Goal: Transaction & Acquisition: Purchase product/service

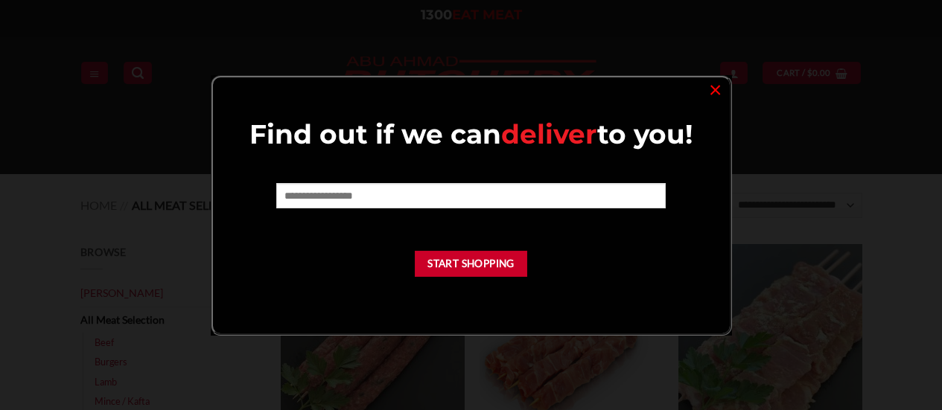
scroll to position [164, 0]
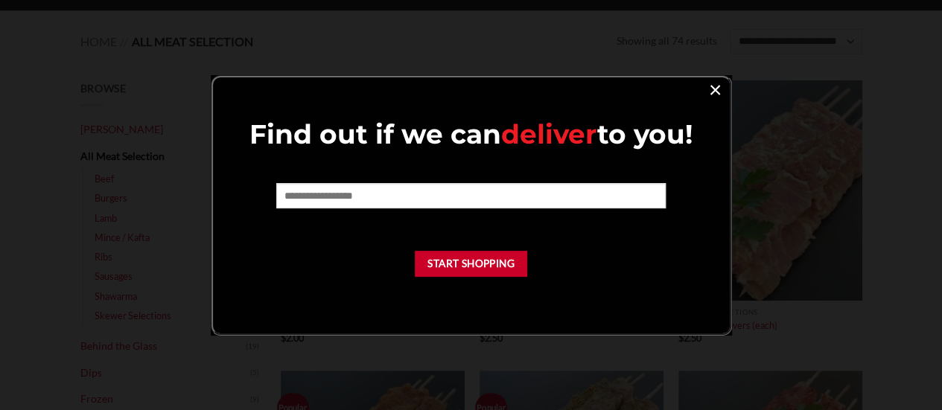
click at [710, 98] on link "×" at bounding box center [715, 89] width 22 height 20
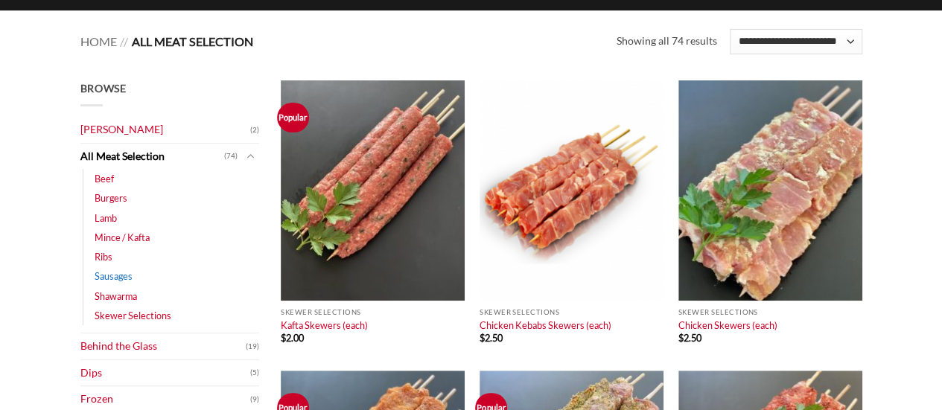
click at [110, 270] on link "Sausages" at bounding box center [114, 275] width 38 height 19
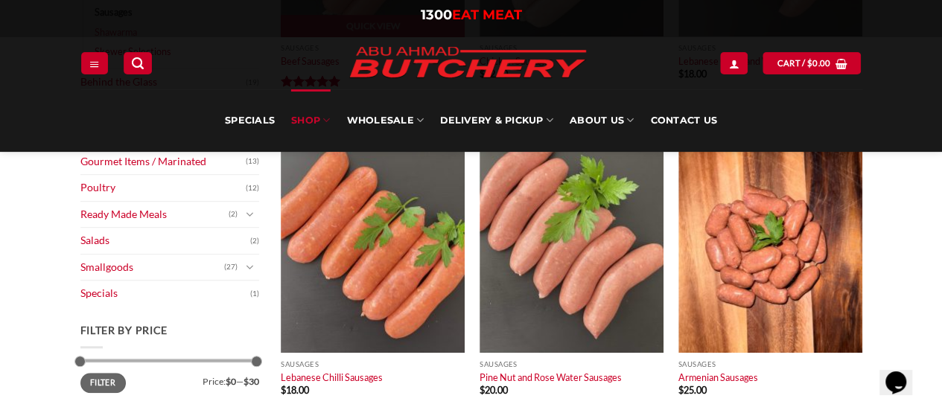
scroll to position [386, 0]
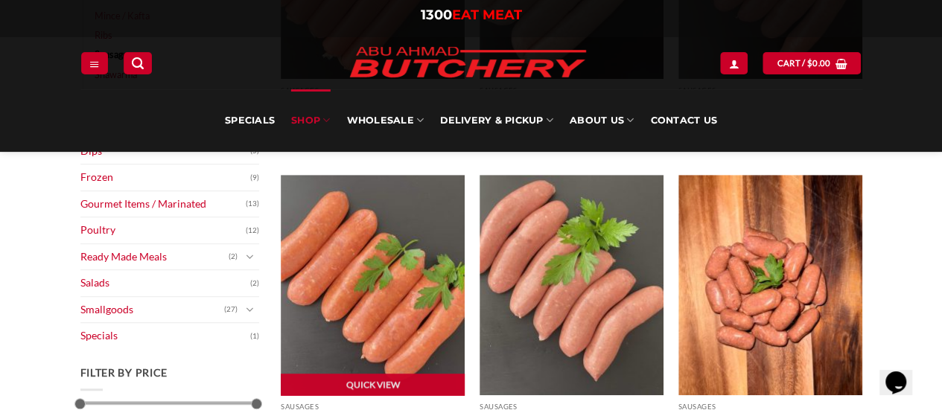
click at [427, 274] on img at bounding box center [373, 285] width 184 height 220
